Goal: Task Accomplishment & Management: Use online tool/utility

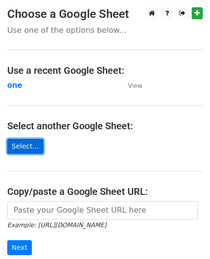
click at [28, 150] on link "Select..." at bounding box center [25, 146] width 36 height 15
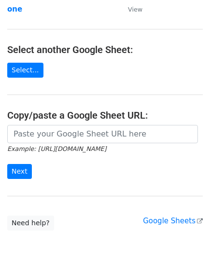
scroll to position [123, 0]
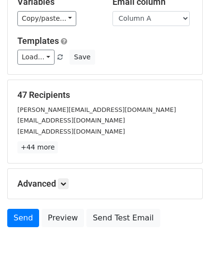
scroll to position [152, 0]
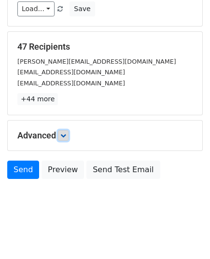
click at [62, 138] on link at bounding box center [63, 135] width 11 height 11
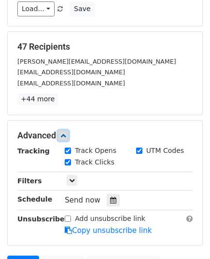
click at [64, 135] on icon at bounding box center [63, 136] width 6 height 6
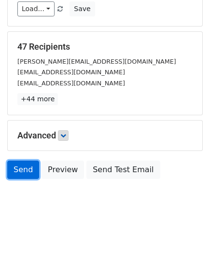
click at [25, 165] on link "Send" at bounding box center [23, 170] width 32 height 18
